Goal: Task Accomplishment & Management: Manage account settings

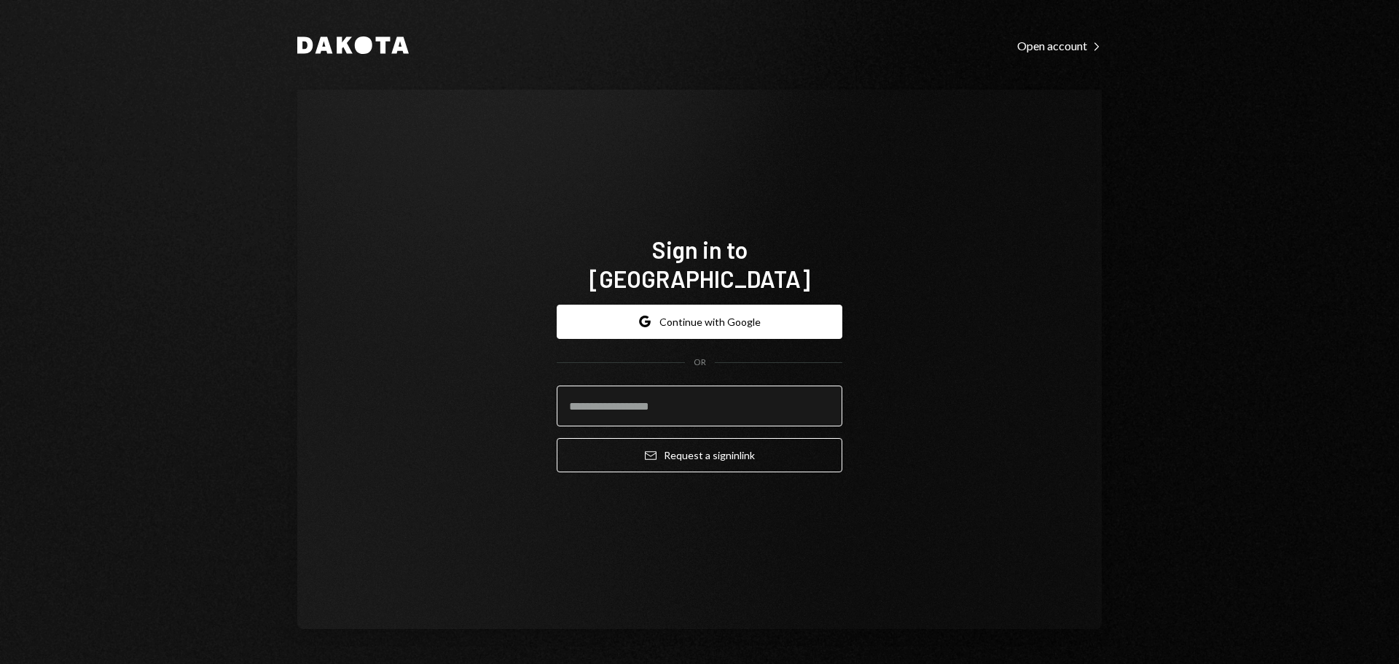
click at [632, 407] on input "email" at bounding box center [700, 405] width 286 height 41
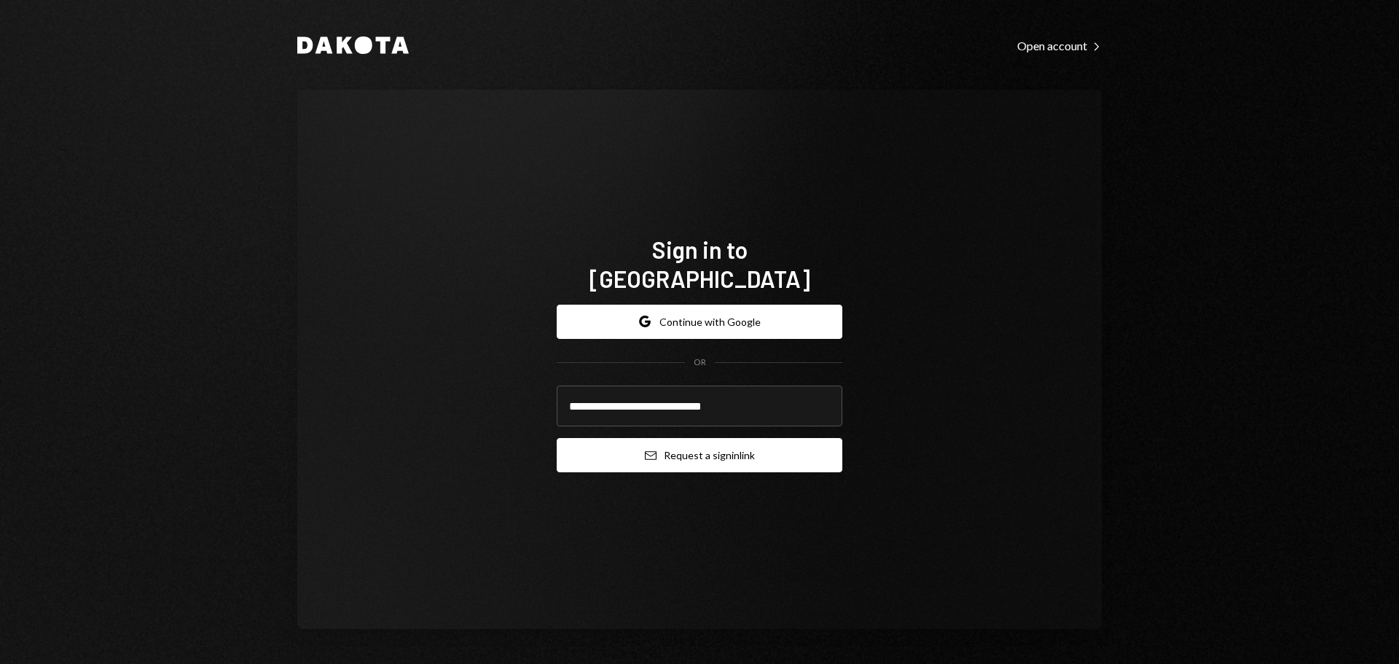
type input "**********"
click at [672, 439] on button "Email Request a sign in link" at bounding box center [700, 455] width 286 height 34
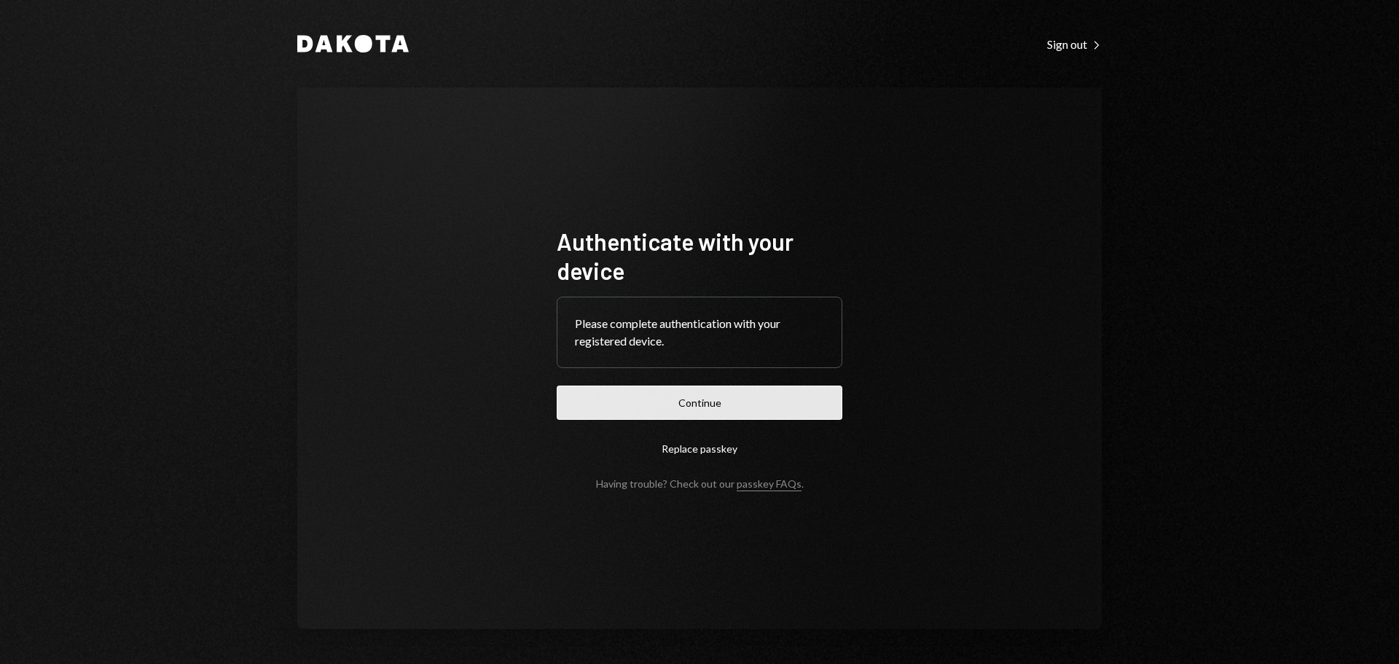
click at [706, 398] on button "Continue" at bounding box center [700, 402] width 286 height 34
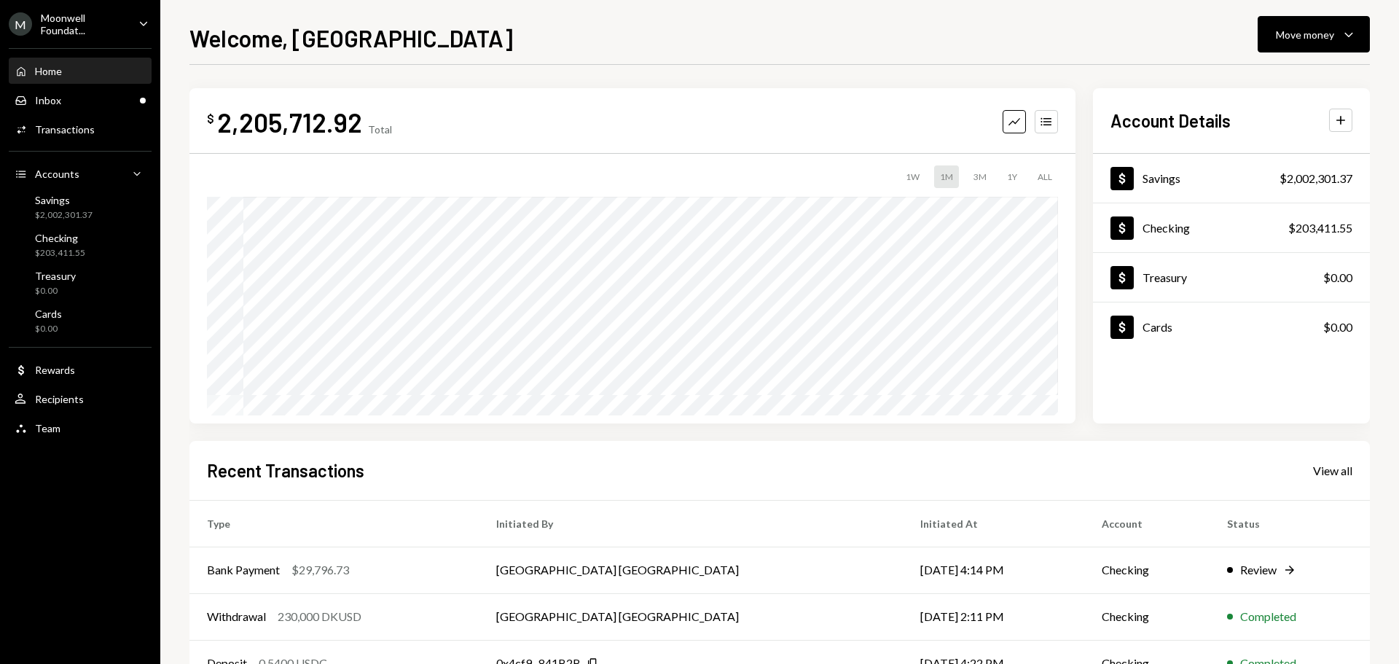
click at [56, 32] on div "Moonwell Foundat..." at bounding box center [84, 24] width 86 height 25
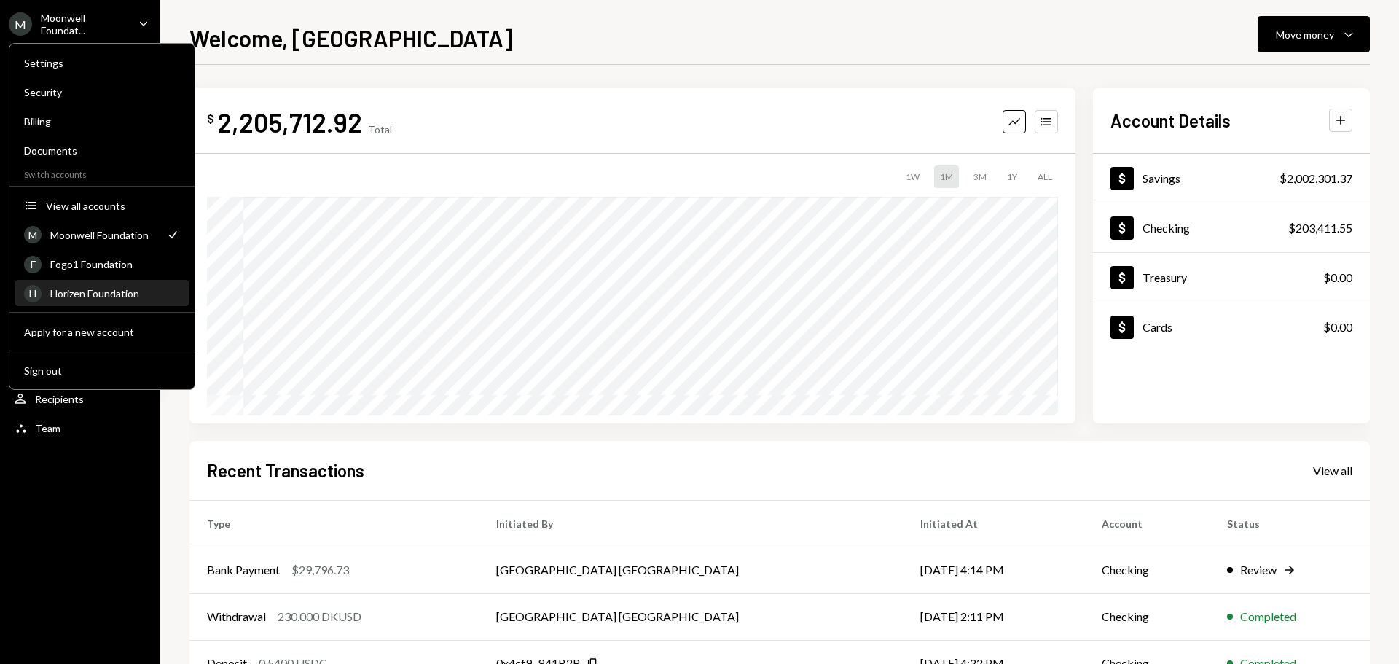
click at [103, 291] on div "Horizen Foundation" at bounding box center [115, 293] width 130 height 12
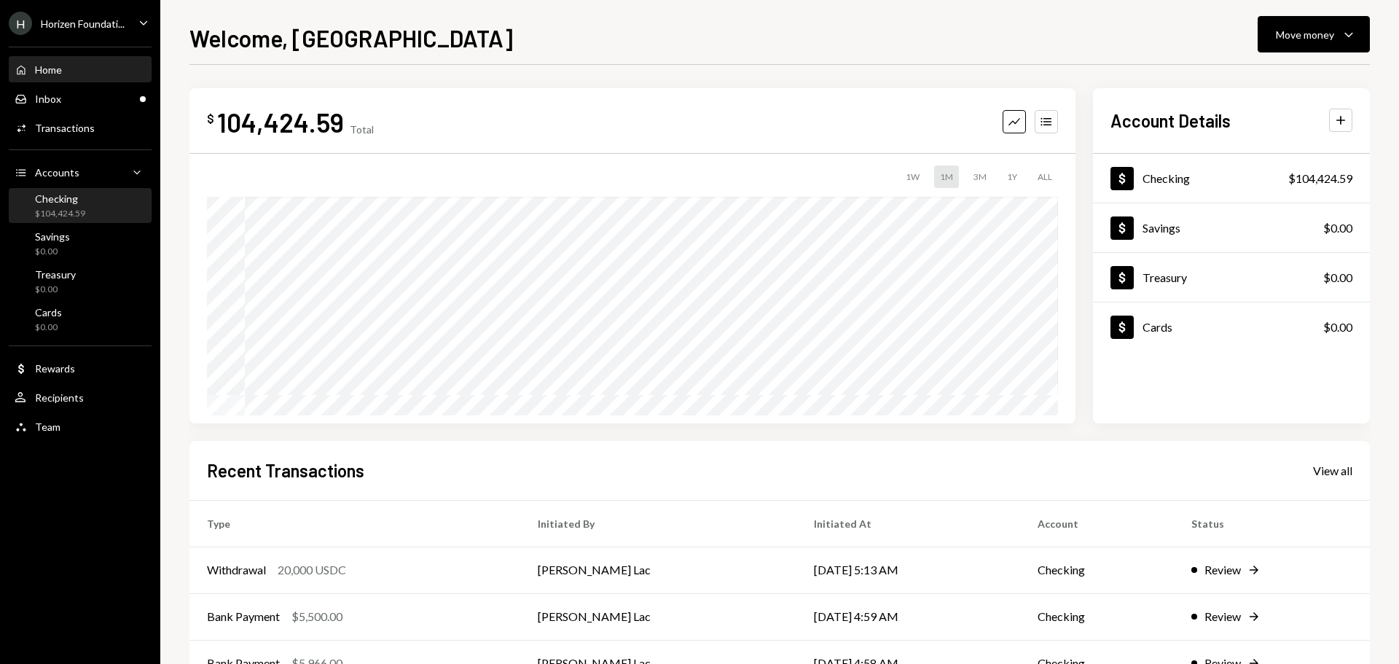
click at [60, 204] on div "Checking" at bounding box center [60, 198] width 50 height 12
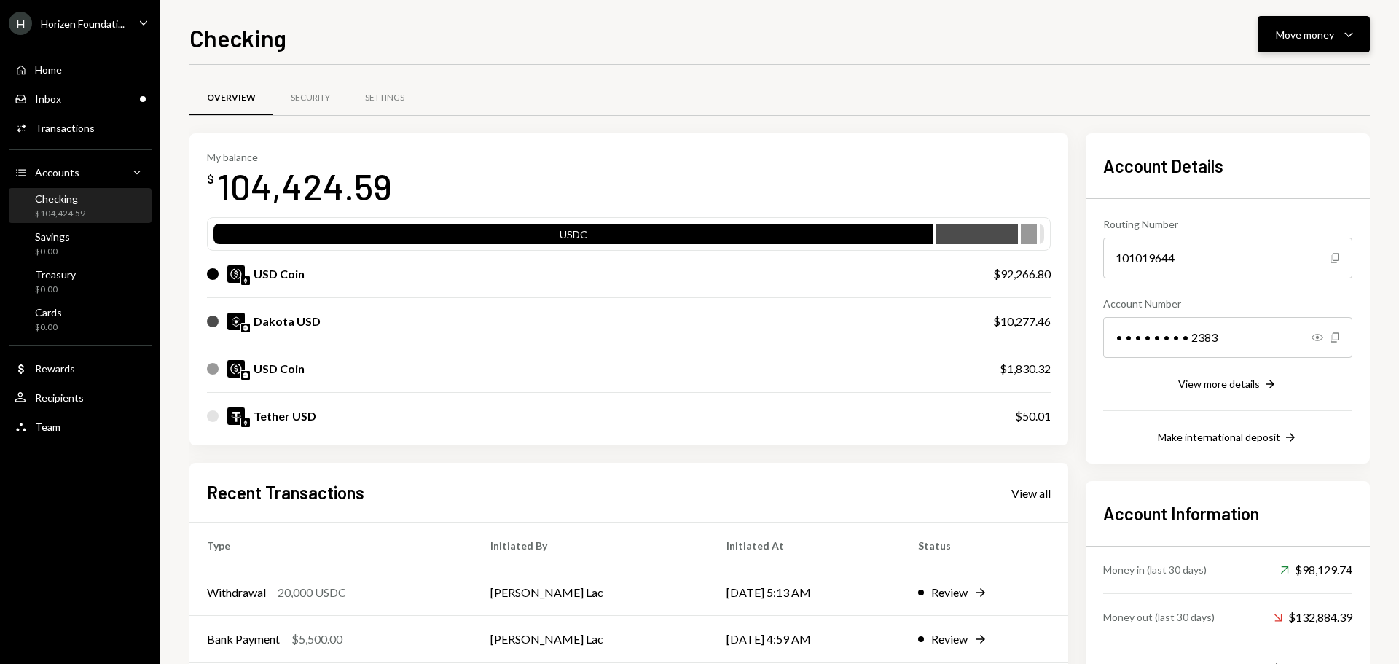
click at [1275, 25] on button "Move money Caret Down" at bounding box center [1313, 34] width 112 height 36
click at [1267, 141] on div "Deposit" at bounding box center [1302, 143] width 106 height 15
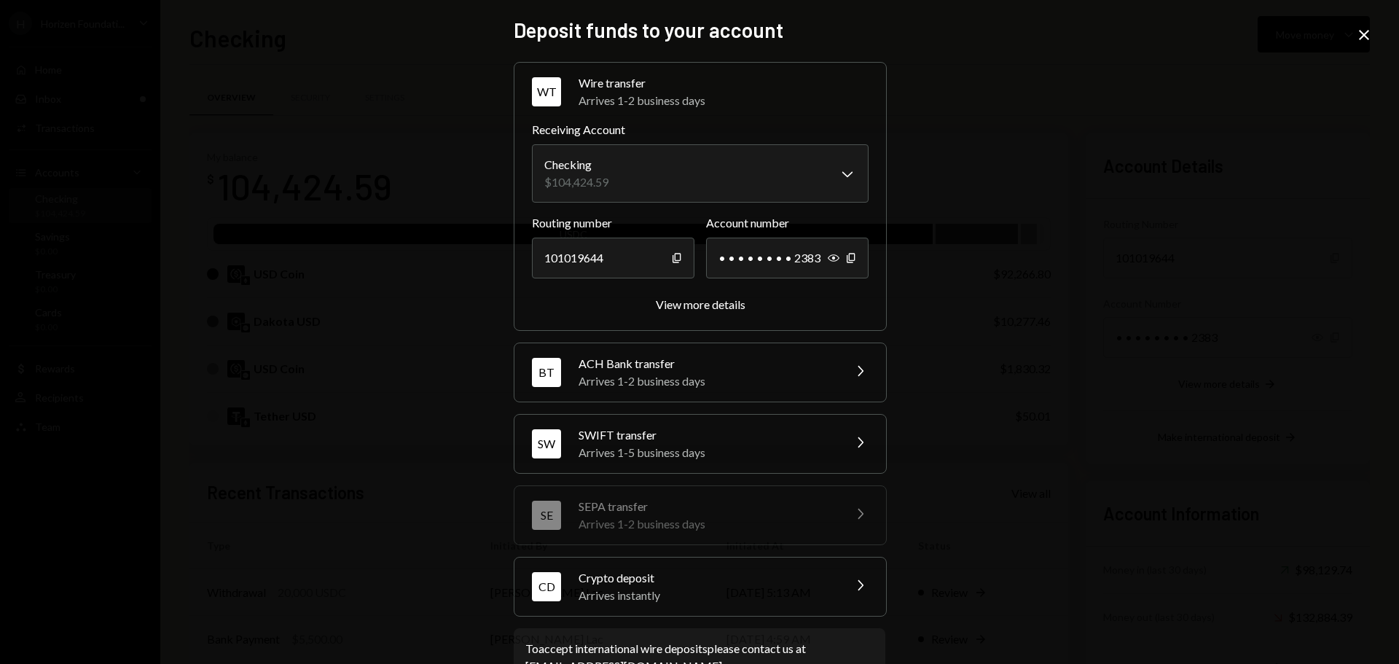
click at [592, 592] on div "Arrives instantly" at bounding box center [705, 594] width 255 height 17
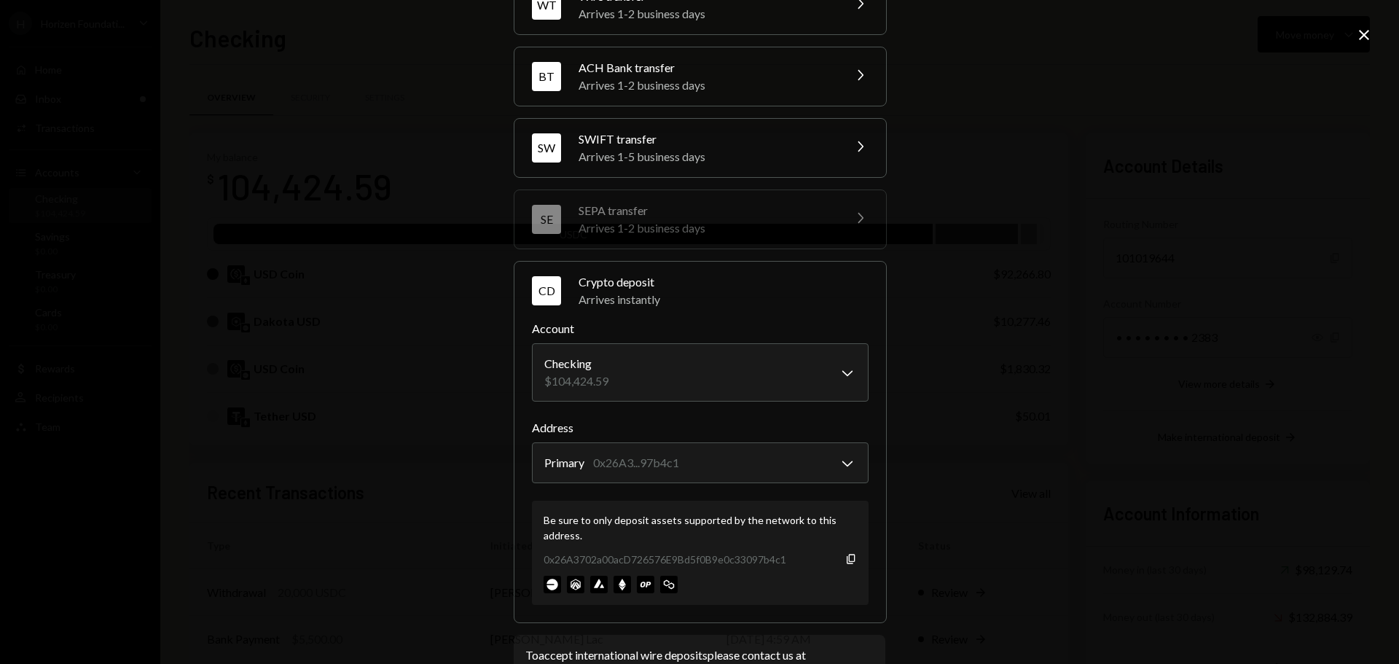
scroll to position [139, 0]
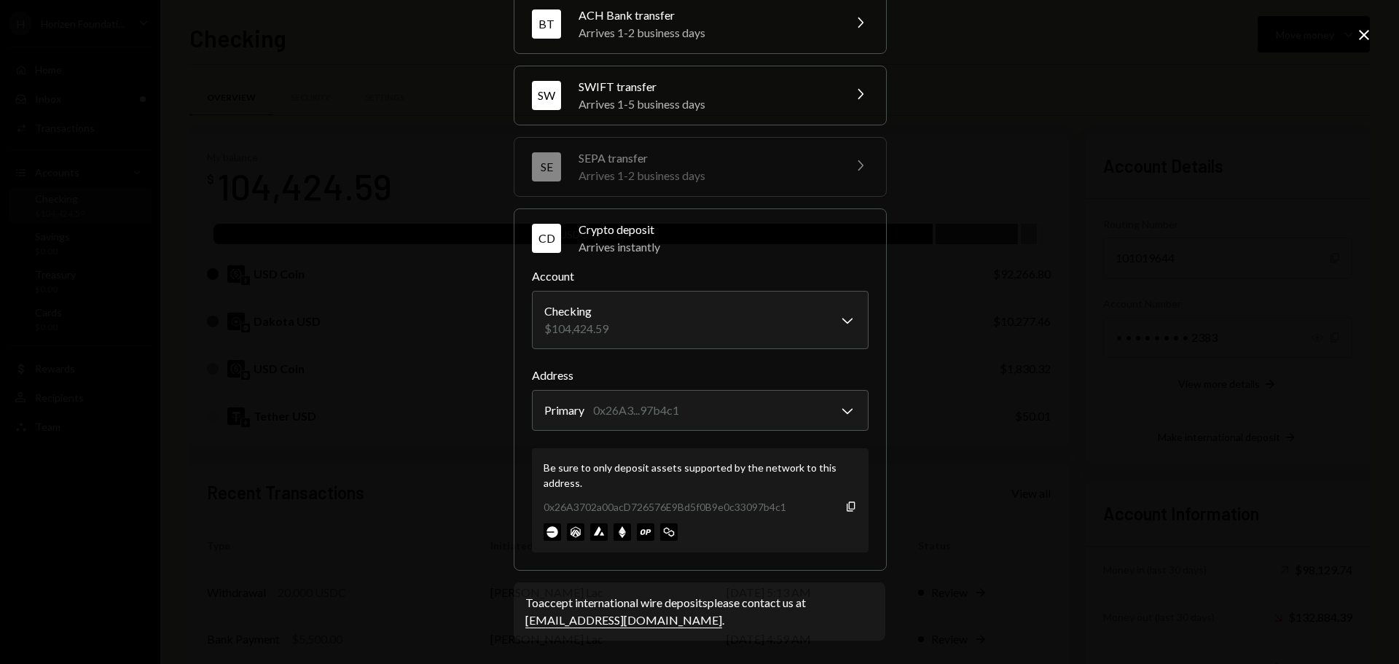
click at [750, 506] on div "0x26A3702a00acD726576E9Bd5f0B9e0c33097b4c1" at bounding box center [664, 506] width 243 height 15
click at [1098, 452] on div "**********" at bounding box center [699, 332] width 1399 height 664
click at [1372, 35] on icon "Close" at bounding box center [1363, 34] width 17 height 17
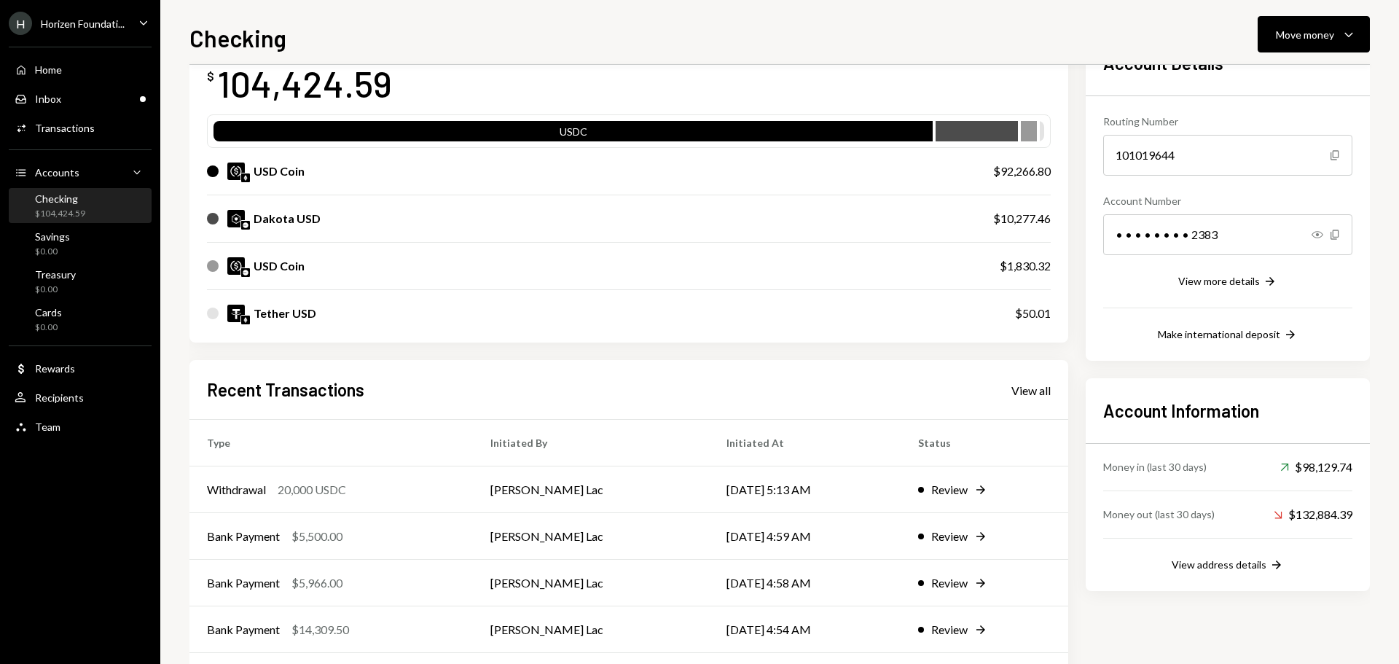
scroll to position [0, 0]
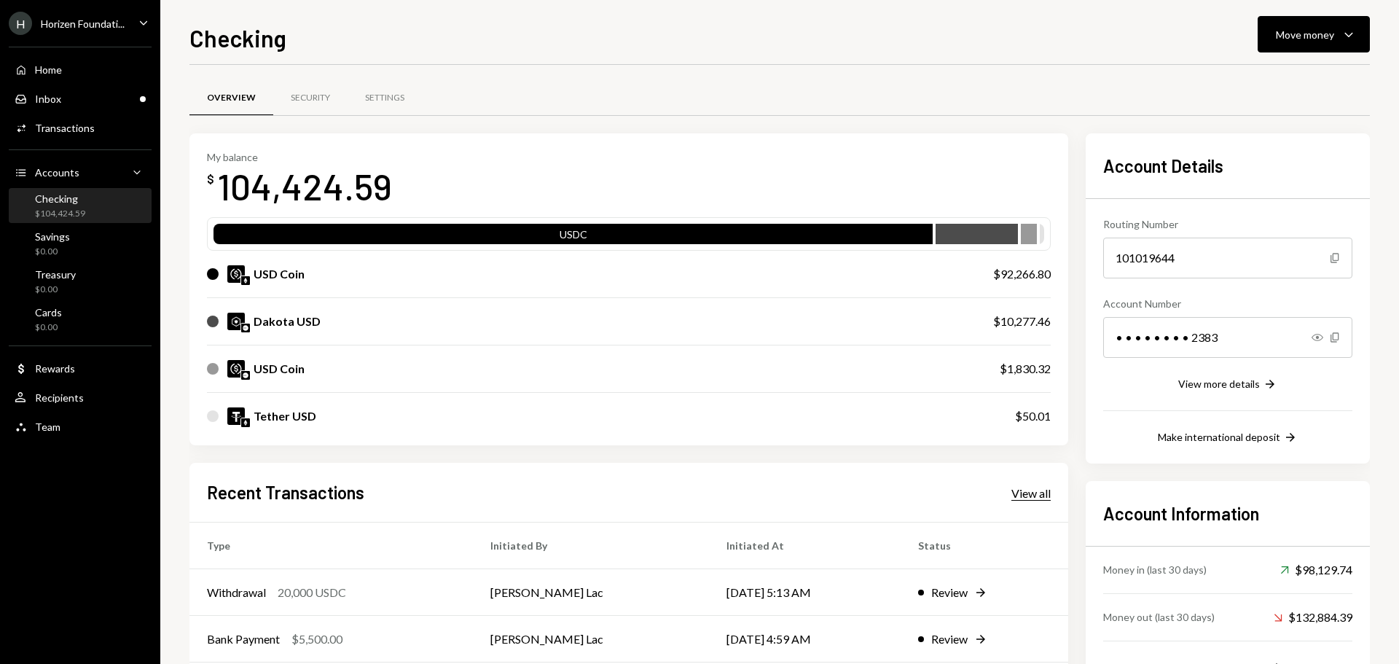
click at [1020, 498] on div "View all" at bounding box center [1030, 493] width 39 height 15
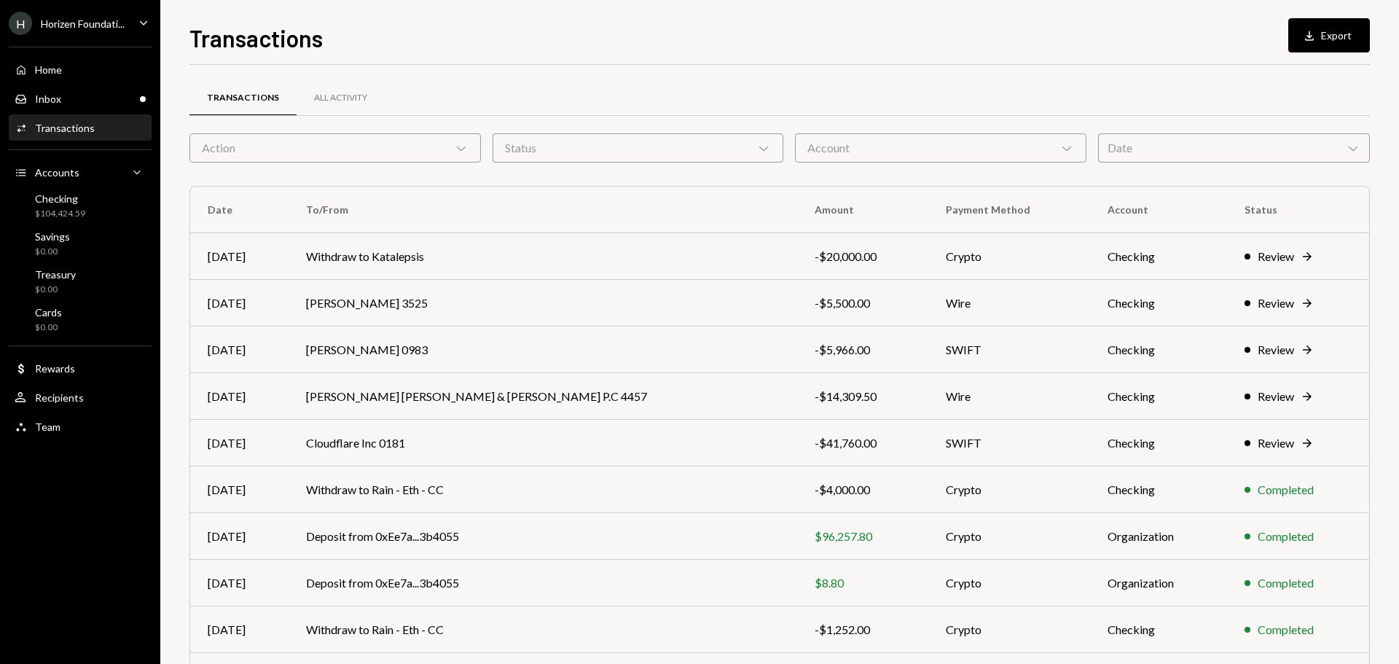
click at [297, 145] on div "Action Chevron Down" at bounding box center [334, 147] width 291 height 29
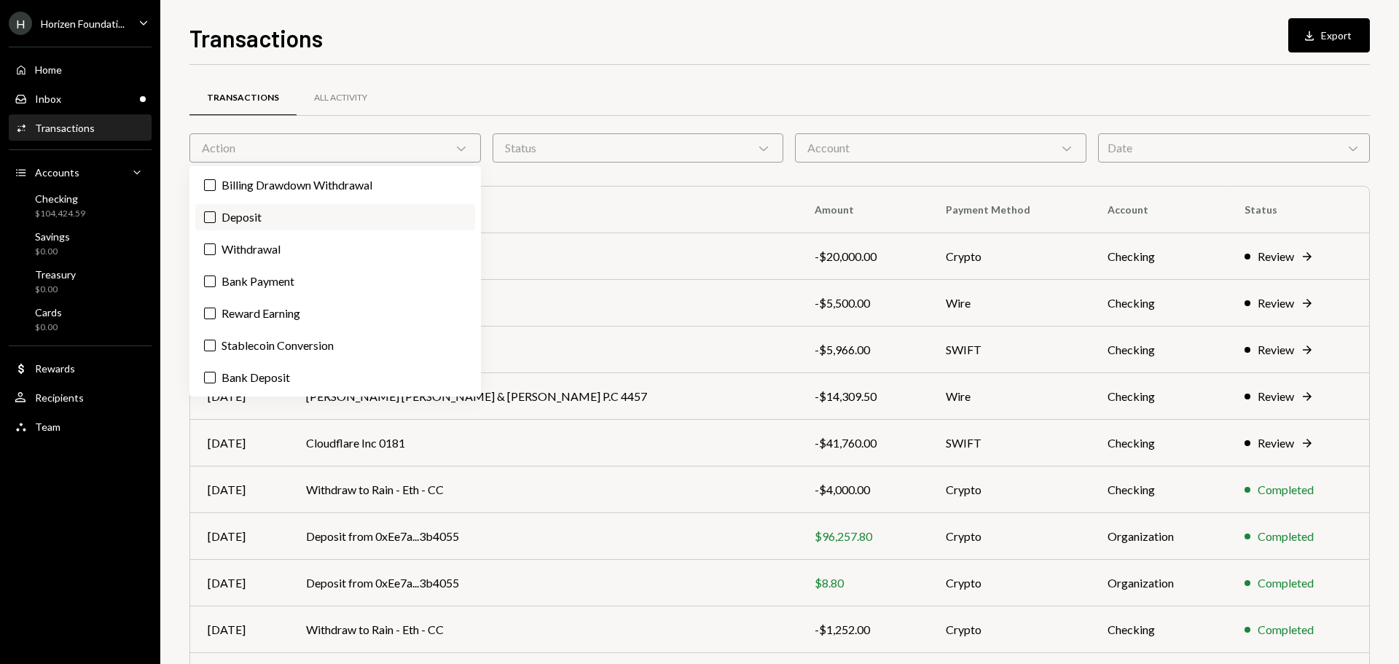
click at [286, 221] on label "Deposit" at bounding box center [335, 217] width 280 height 26
click at [216, 221] on button "Deposit" at bounding box center [210, 217] width 12 height 12
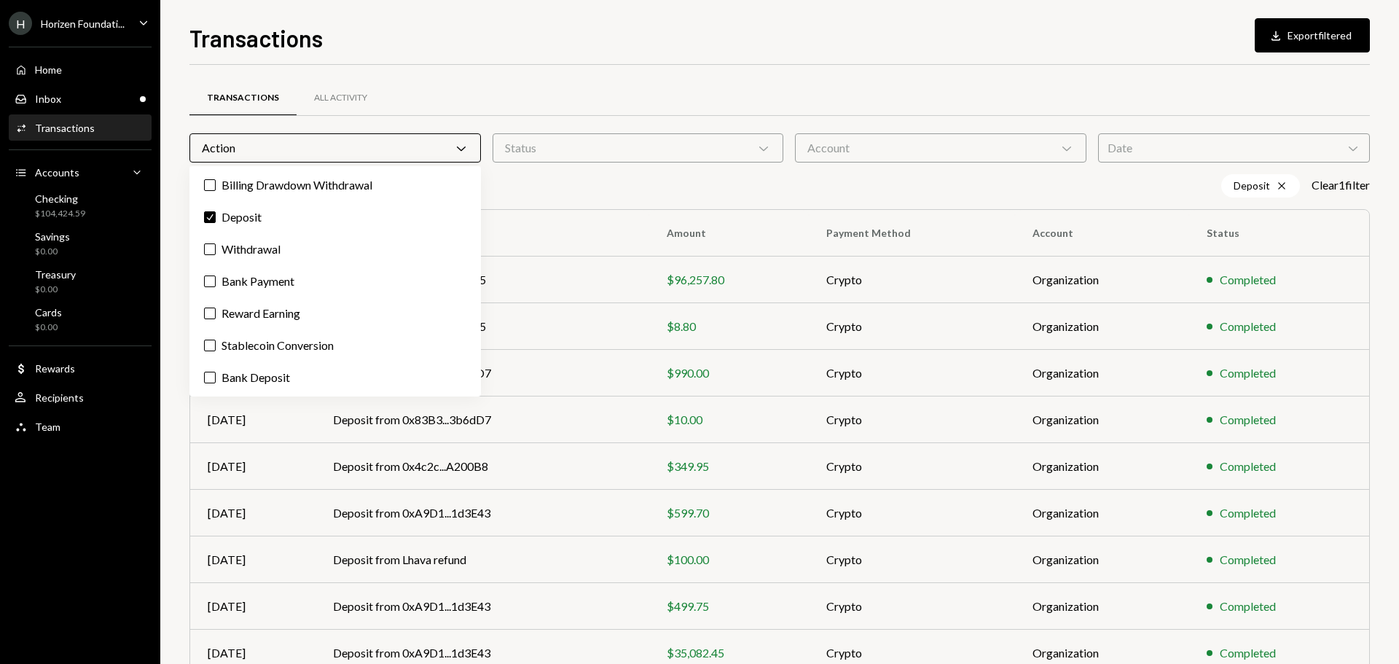
click at [184, 528] on div "Transactions Download Export filtered Transactions All Activity Action Chevron …" at bounding box center [779, 332] width 1238 height 664
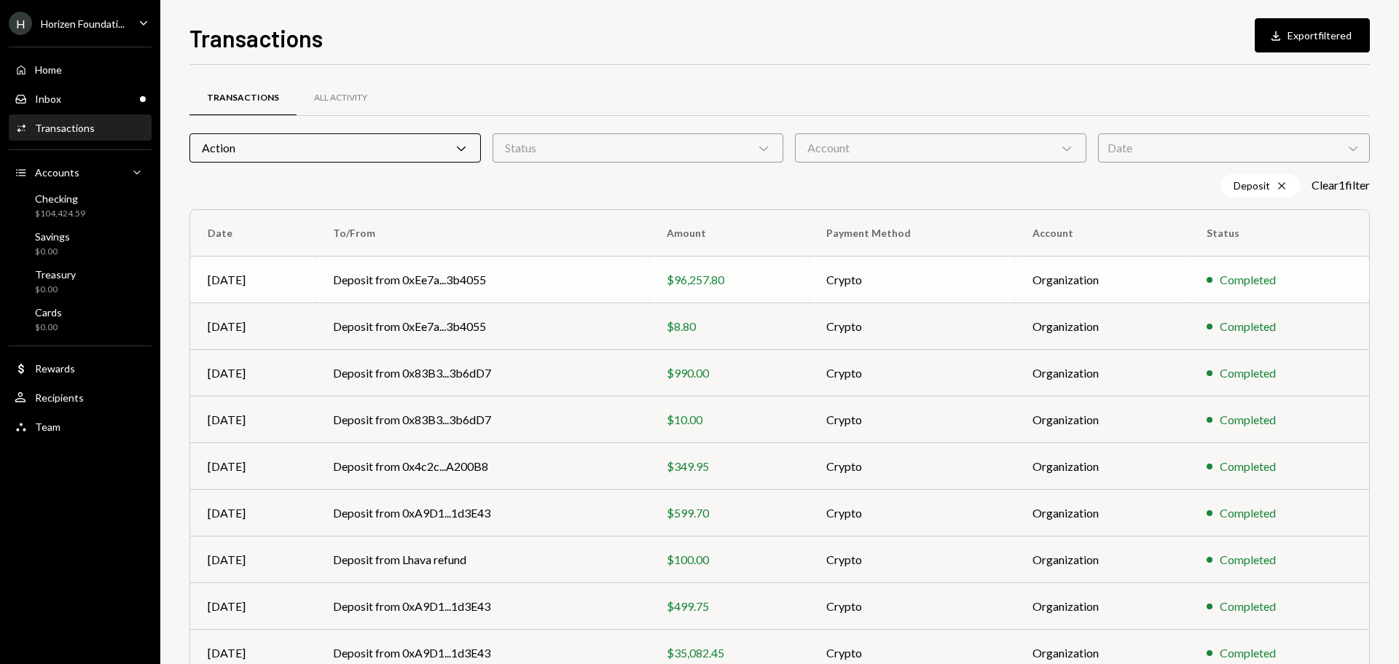
click at [412, 289] on td "Deposit from 0xEe7a...3b4055" at bounding box center [481, 279] width 333 height 47
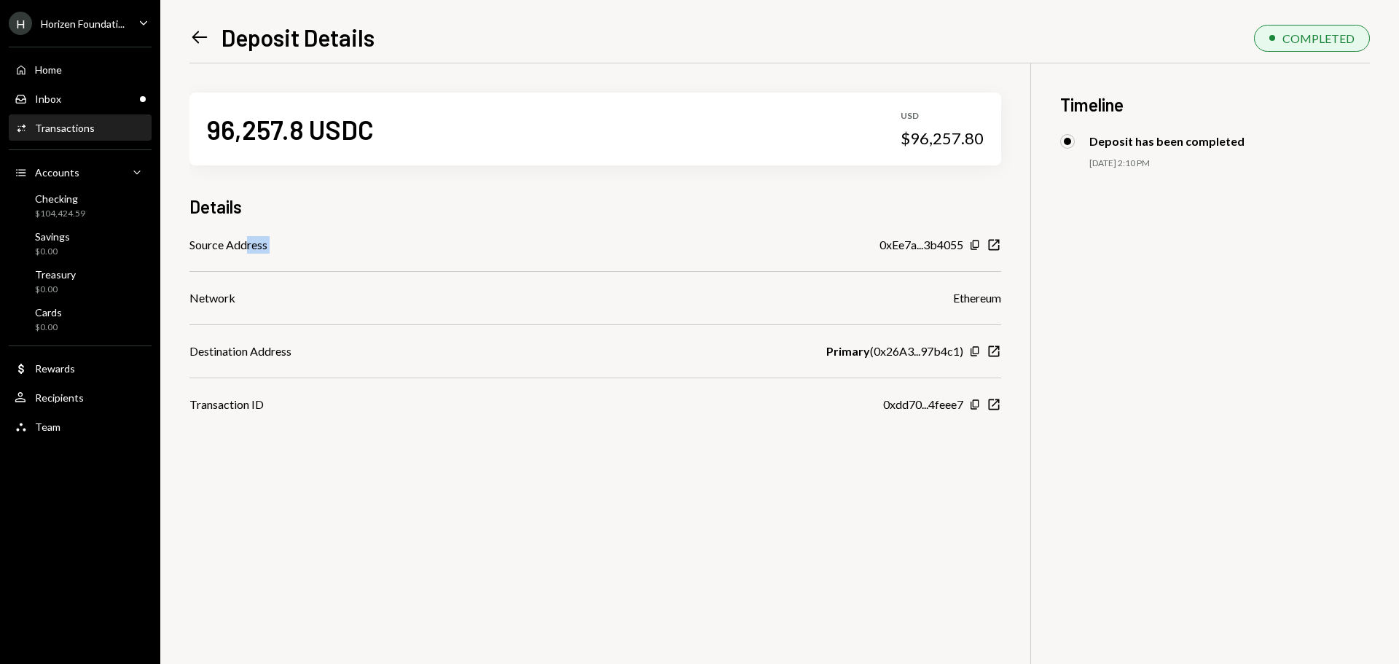
drag, startPoint x: 247, startPoint y: 239, endPoint x: 838, endPoint y: 251, distance: 590.9
click at [829, 244] on div "Source Address 0xEe7a...3b4055 Copy New Window" at bounding box center [595, 244] width 812 height 17
click at [73, 27] on div "Horizen Foundati..." at bounding box center [83, 23] width 84 height 12
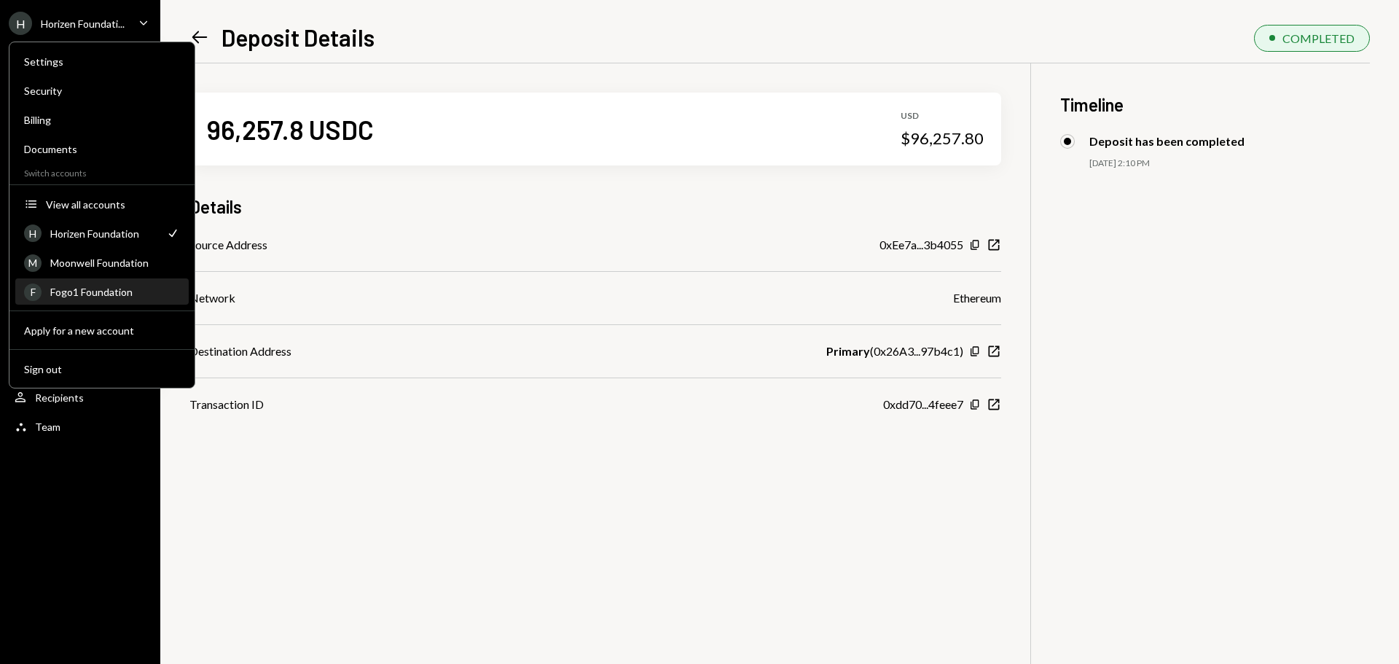
click at [76, 288] on div "Fogo1 Foundation" at bounding box center [115, 292] width 130 height 12
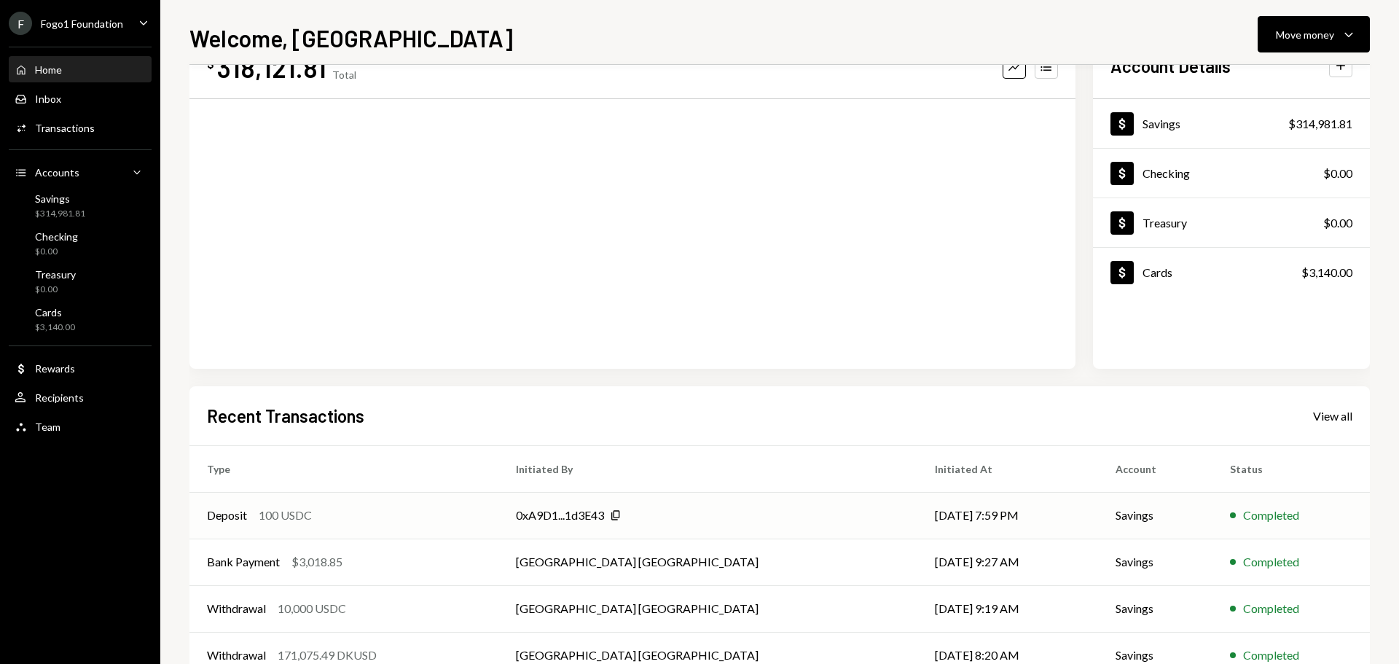
scroll to position [145, 0]
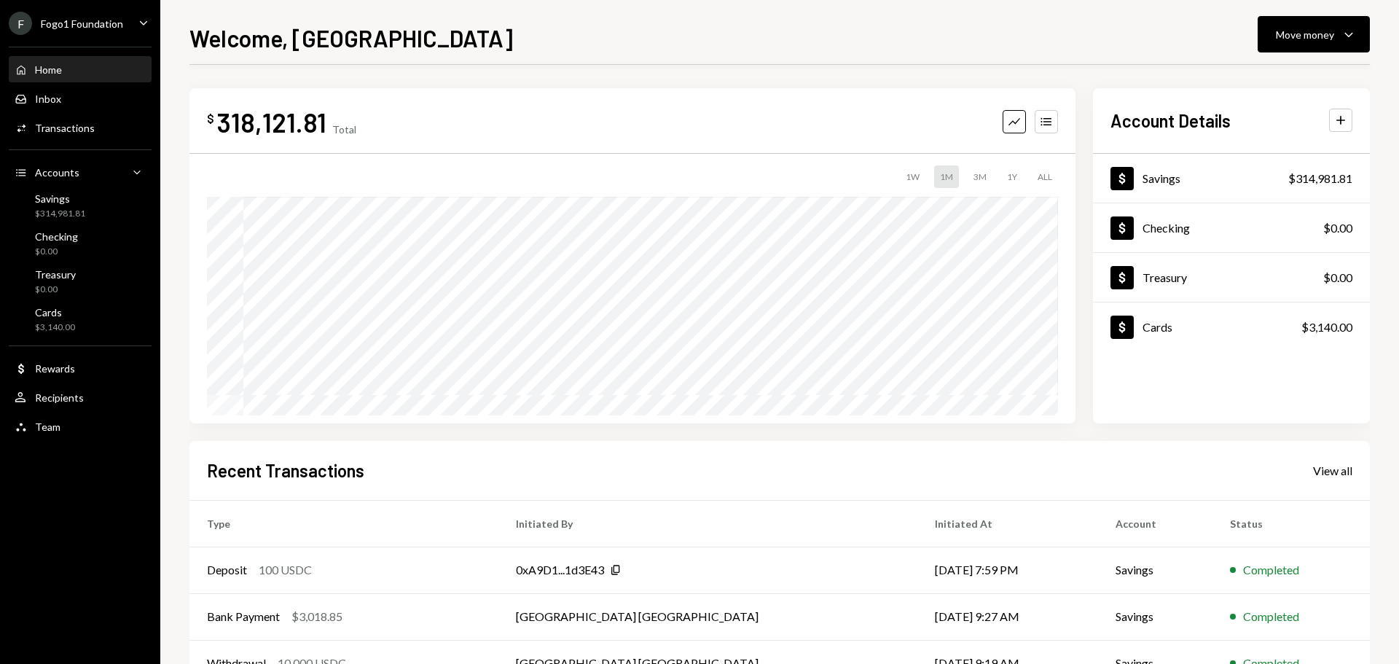
scroll to position [145, 0]
